Goal: Transaction & Acquisition: Purchase product/service

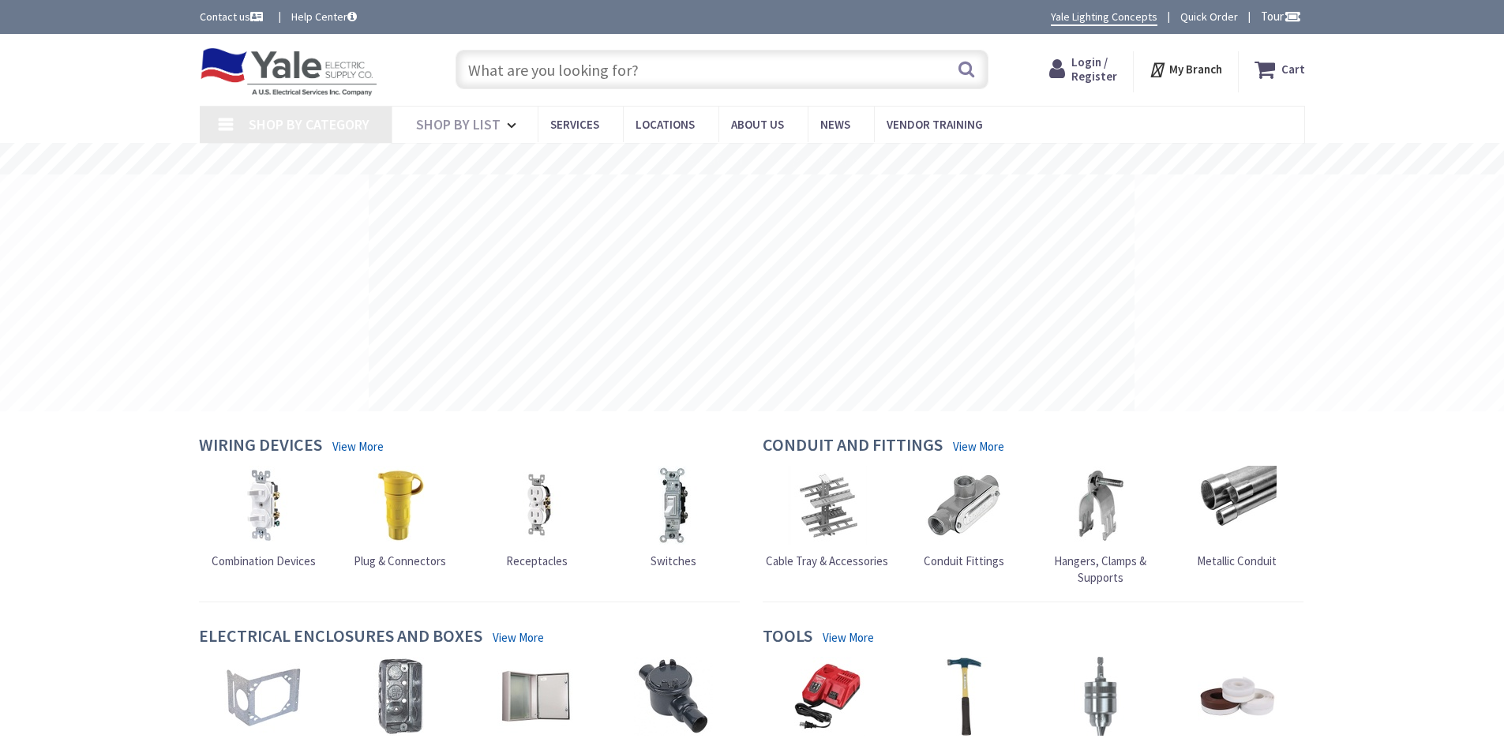
drag, startPoint x: 0, startPoint y: 0, endPoint x: 805, endPoint y: 69, distance: 807.5
click at [805, 69] on input "text" at bounding box center [722, 69] width 533 height 39
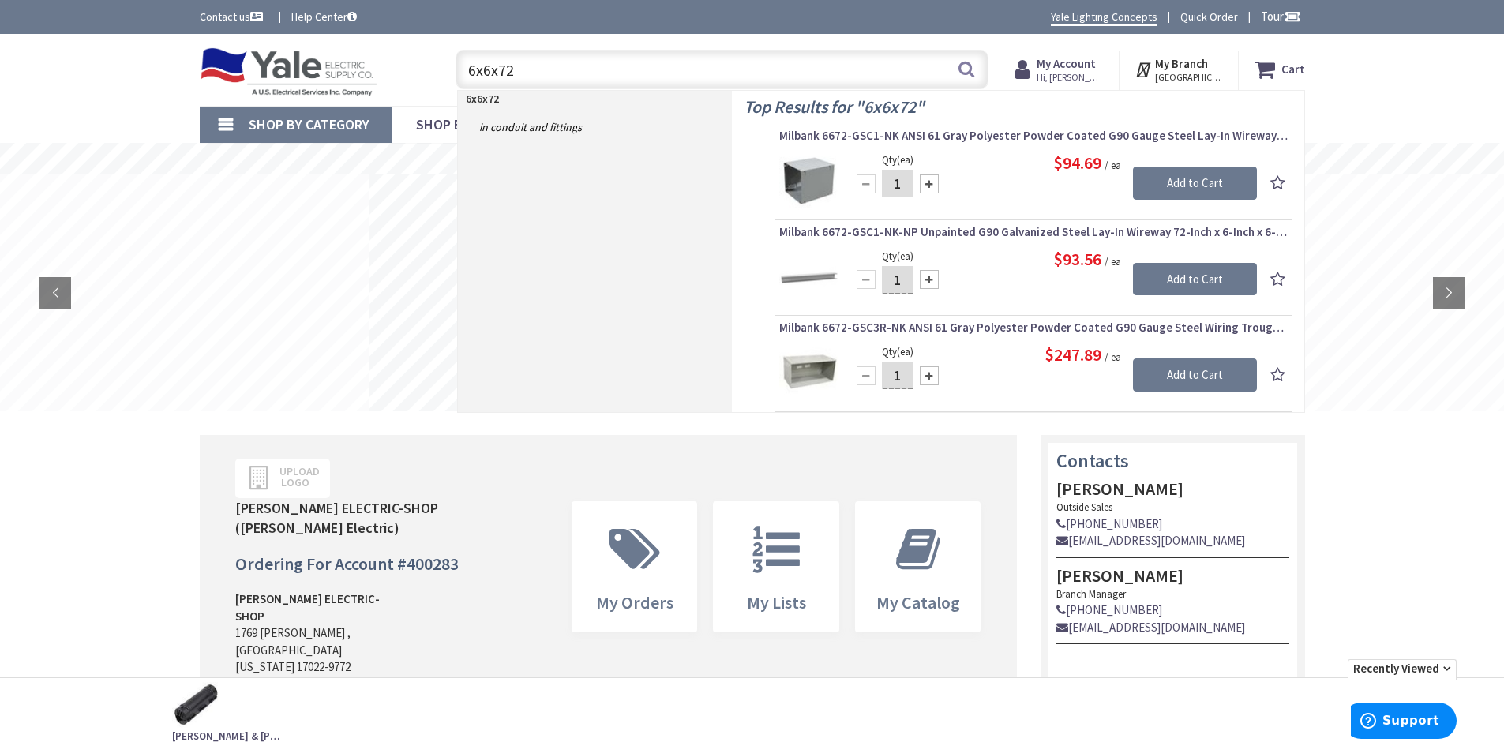
type input "6x6x72"
click at [964, 69] on button "Search" at bounding box center [966, 69] width 21 height 36
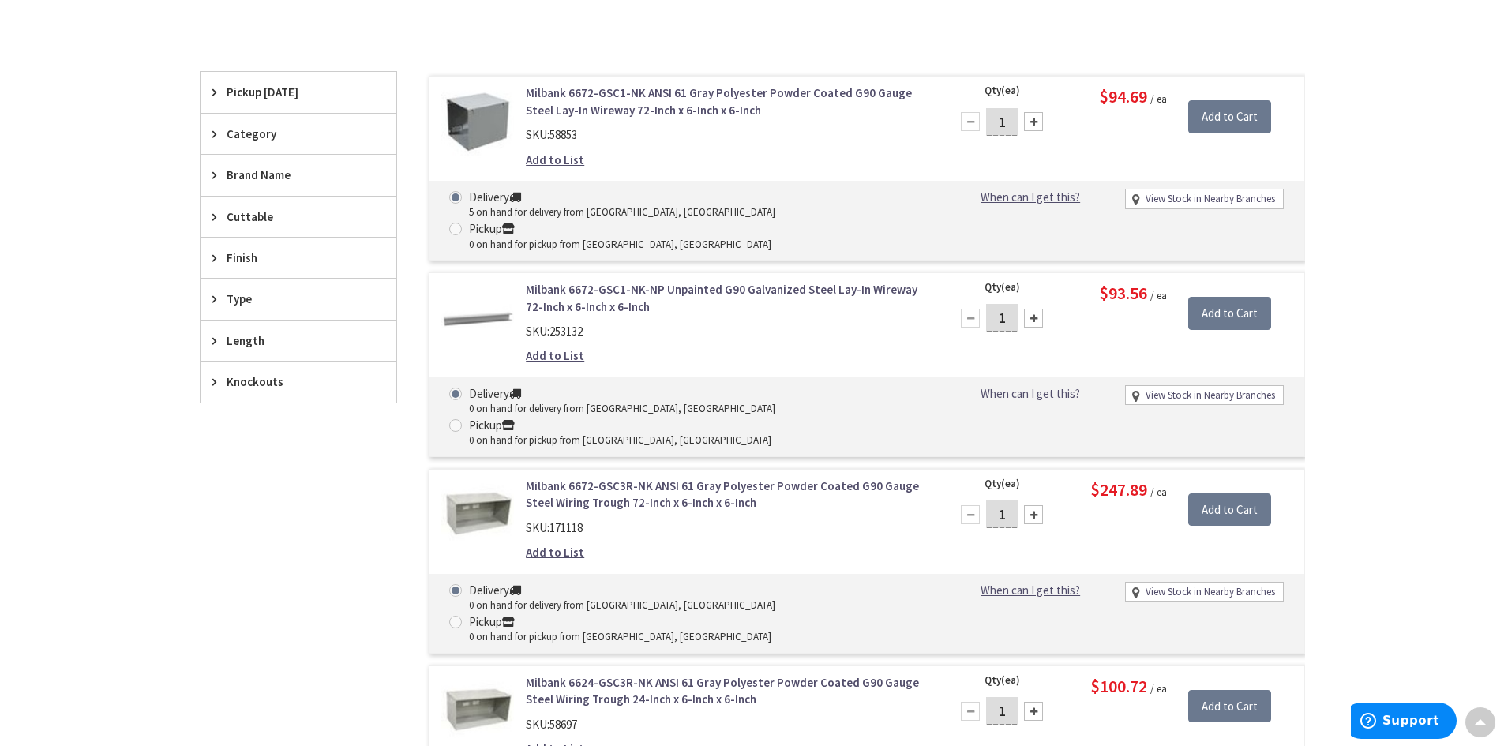
scroll to position [363, 0]
